Goal: Information Seeking & Learning: Learn about a topic

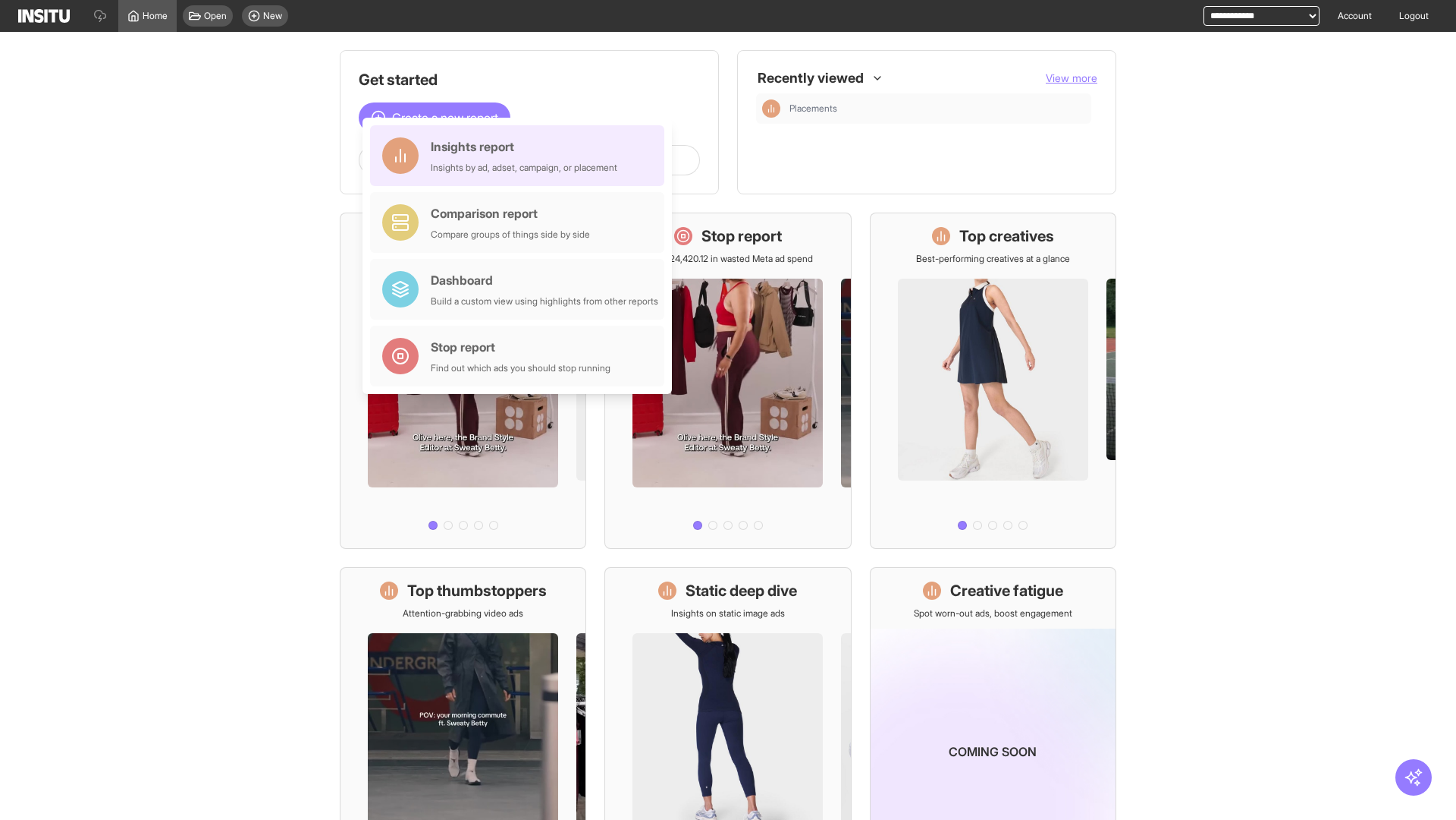
click at [521, 156] on div "Insights report Insights by ad, adset, campaign, or placement" at bounding box center [524, 156] width 186 height 36
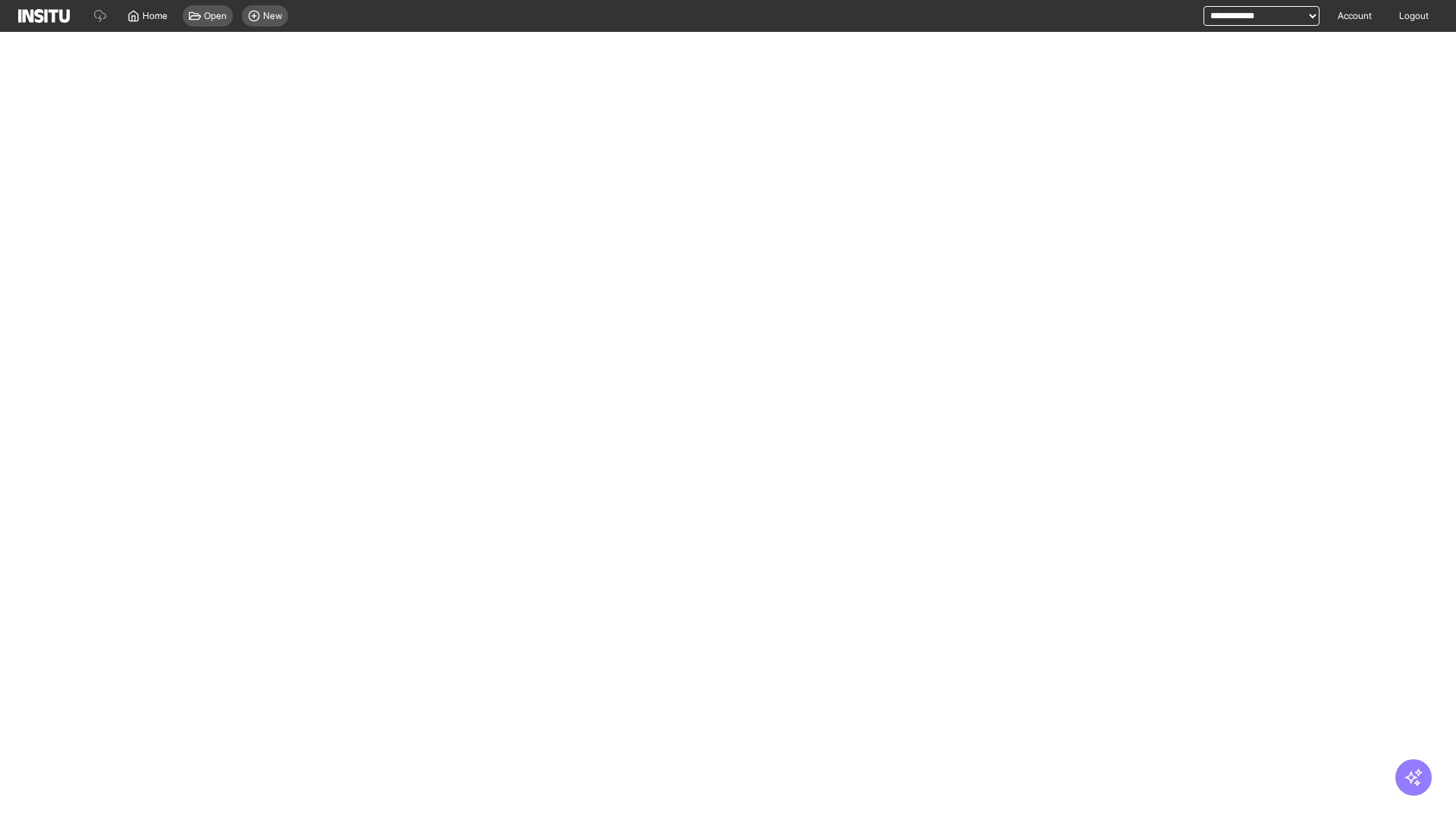
select select "**"
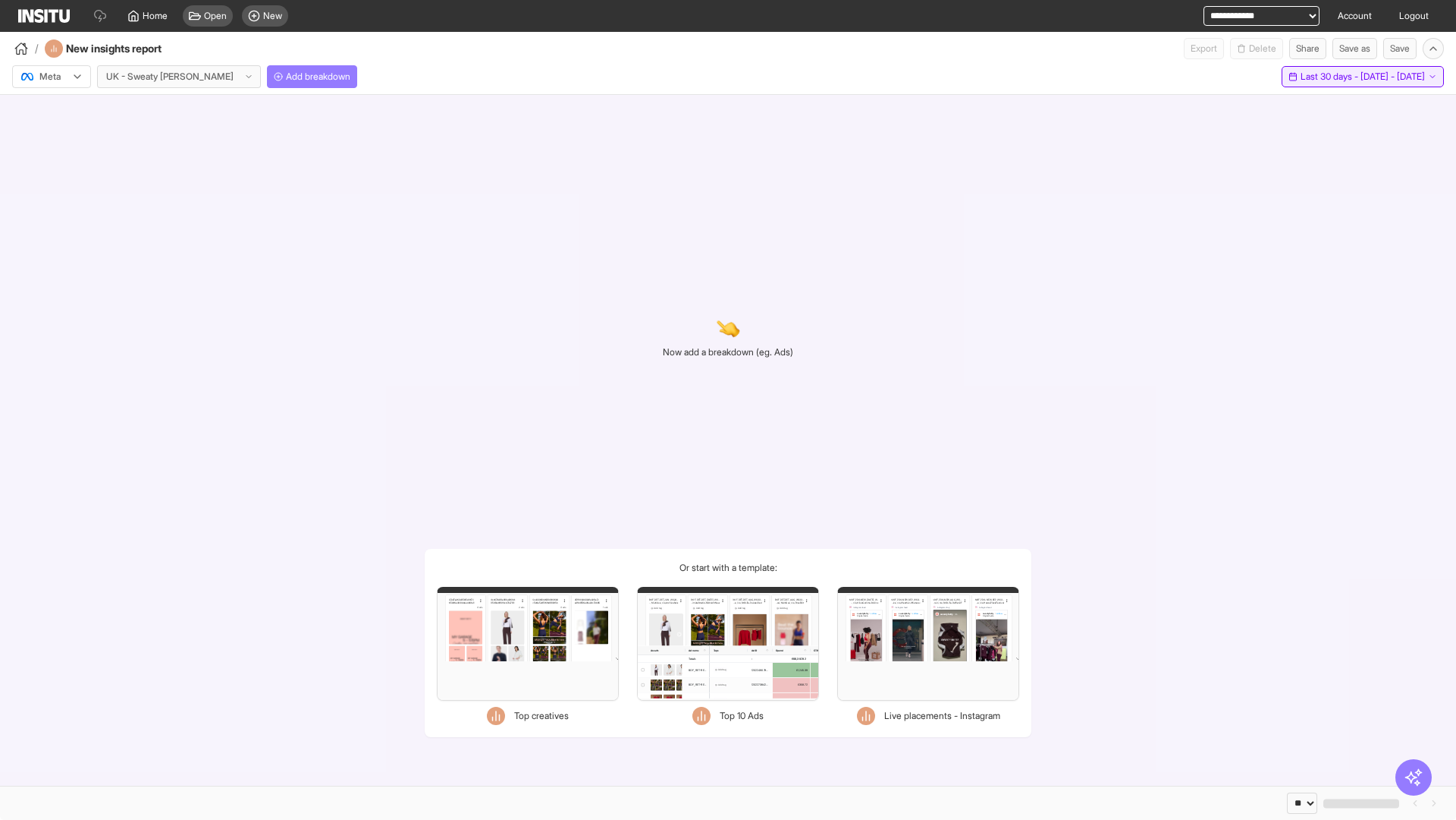
click at [1333, 77] on span "Last 30 days - [DATE] - [DATE]" at bounding box center [1363, 77] width 124 height 12
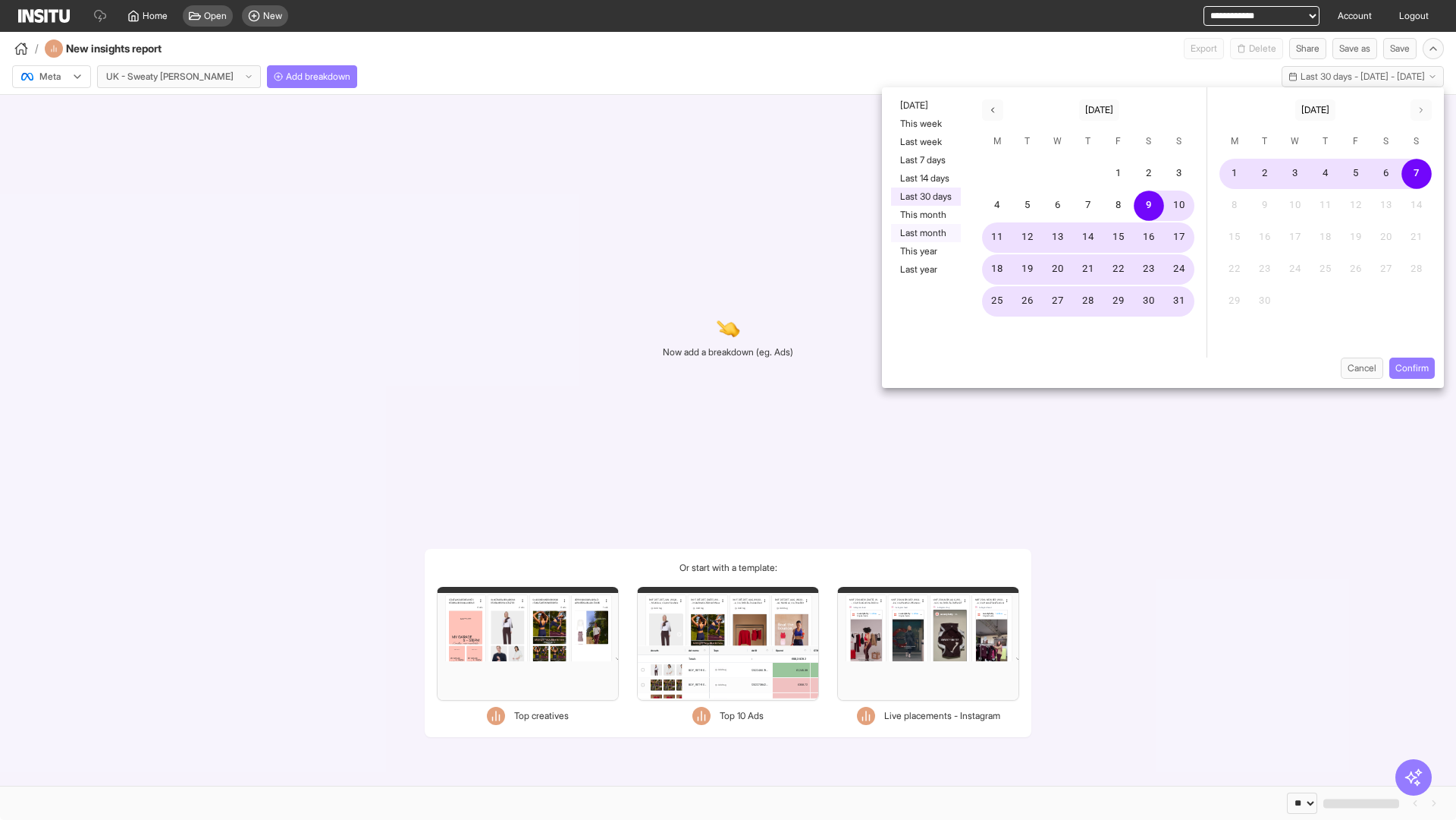
click at [924, 233] on button "Last month" at bounding box center [926, 233] width 70 height 18
